Goal: Transaction & Acquisition: Subscribe to service/newsletter

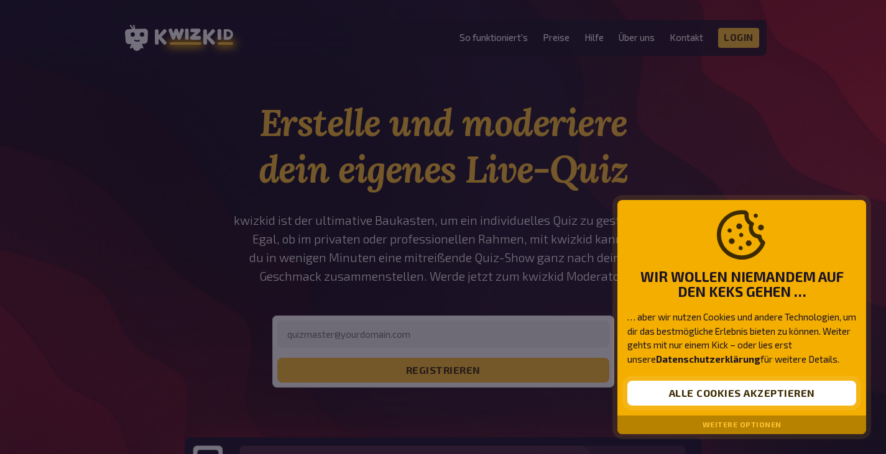
click at [753, 398] on button "Alle Cookies akzeptieren" at bounding box center [741, 393] width 229 height 25
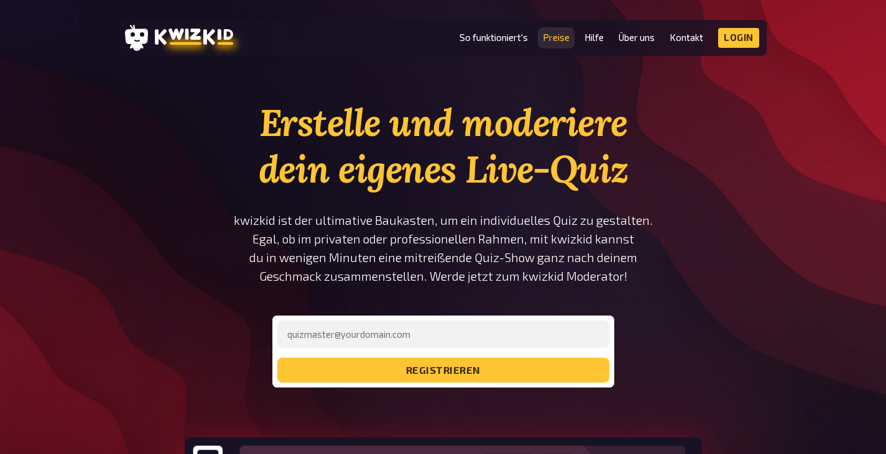
click at [557, 39] on link "Preise" at bounding box center [556, 37] width 27 height 11
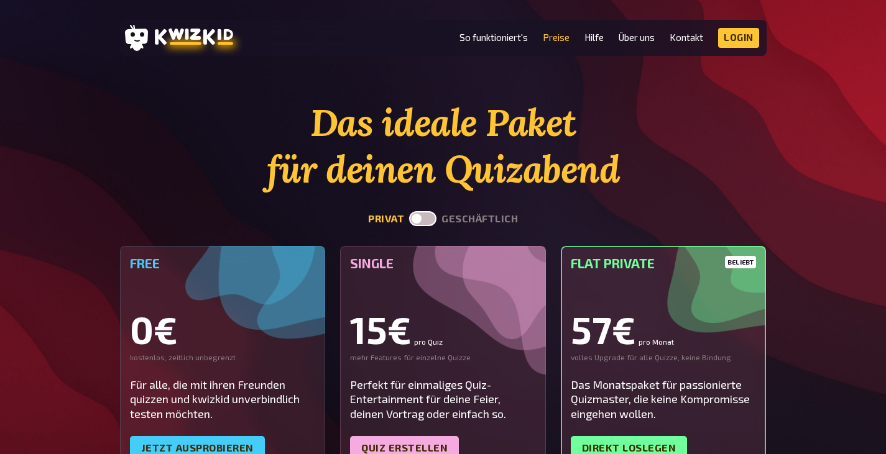
click at [429, 219] on label at bounding box center [422, 218] width 27 height 15
click at [409, 211] on input "checkbox" at bounding box center [408, 211] width 1 height 1
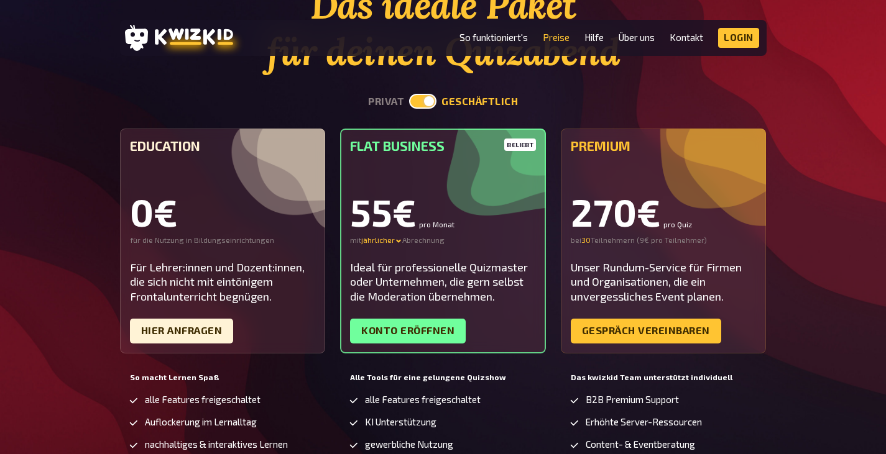
scroll to position [62, 0]
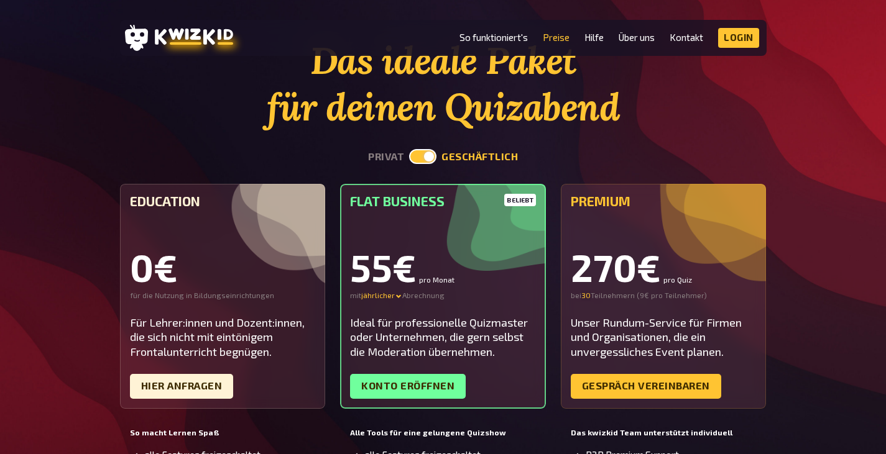
click at [410, 155] on label at bounding box center [422, 156] width 27 height 15
click at [409, 149] on input "checkbox" at bounding box center [408, 149] width 1 height 1
checkbox input "false"
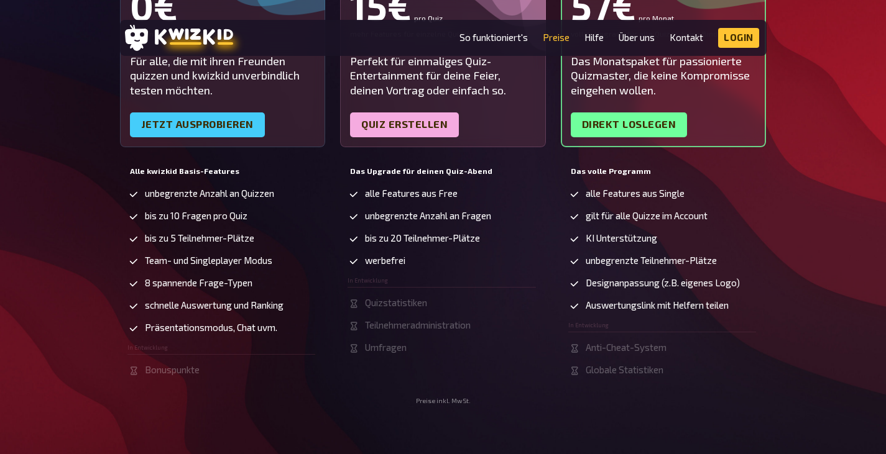
scroll to position [373, 0]
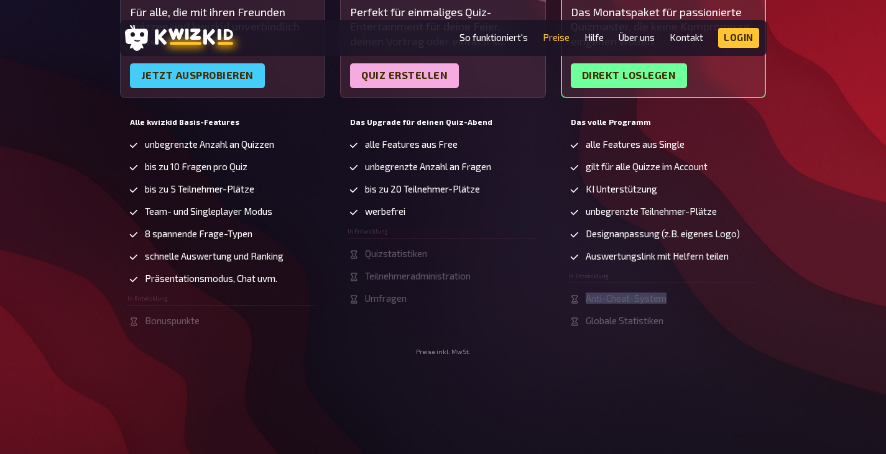
drag, startPoint x: 586, startPoint y: 297, endPoint x: 674, endPoint y: 300, distance: 88.3
click at [674, 300] on li "Anti-Cheat-System" at bounding box center [662, 299] width 188 height 12
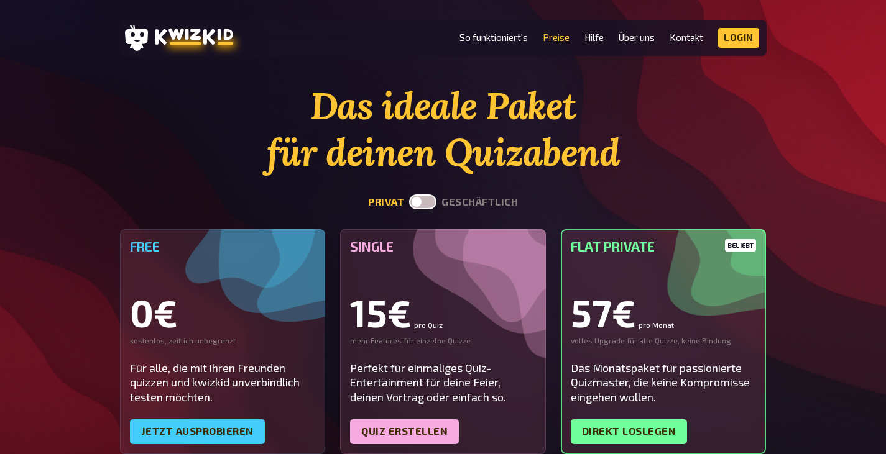
scroll to position [0, 0]
